Goal: Transaction & Acquisition: Purchase product/service

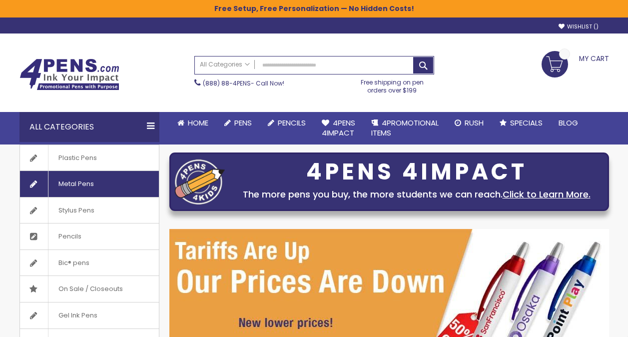
click at [106, 184] on link "Metal Pens" at bounding box center [89, 184] width 139 height 26
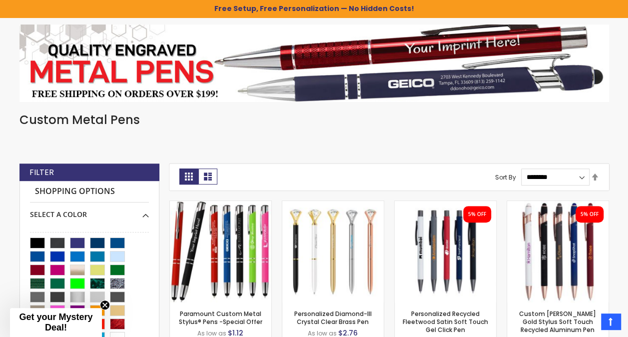
scroll to position [200, 0]
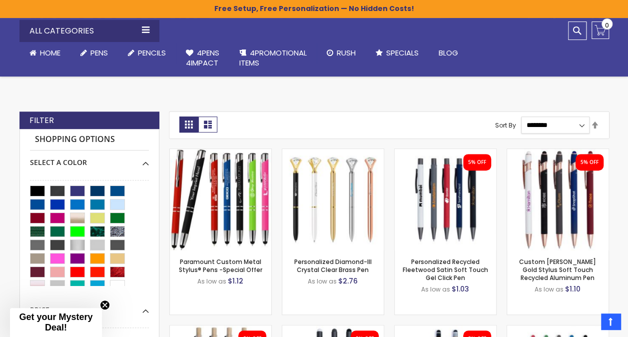
click at [571, 123] on select "**********" at bounding box center [555, 124] width 68 height 17
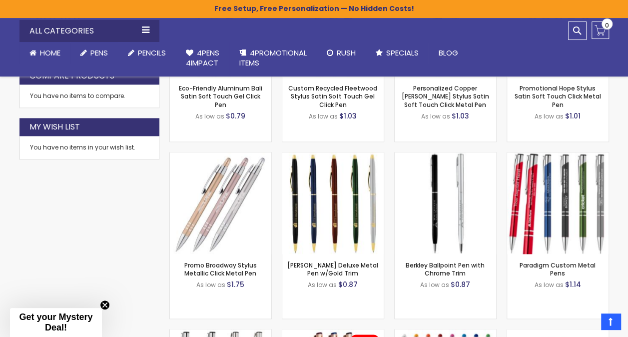
scroll to position [599, 0]
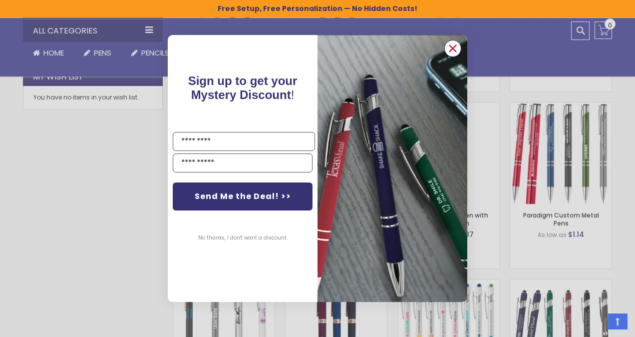
click at [453, 46] on circle "Close dialog" at bounding box center [453, 48] width 15 height 15
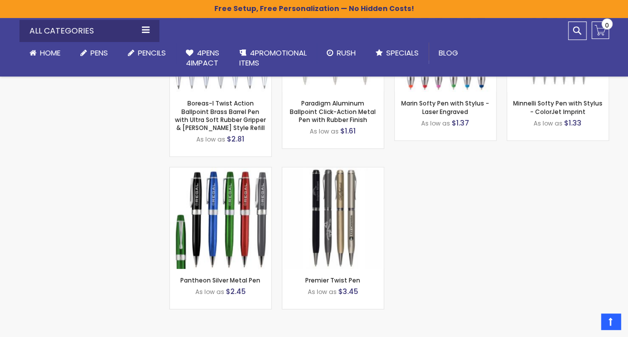
scroll to position [8890, 0]
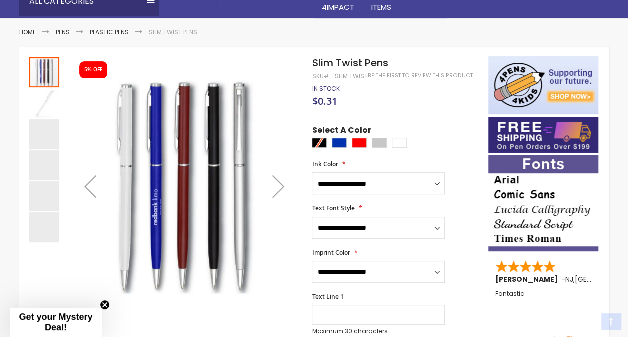
scroll to position [150, 0]
